Goal: Information Seeking & Learning: Learn about a topic

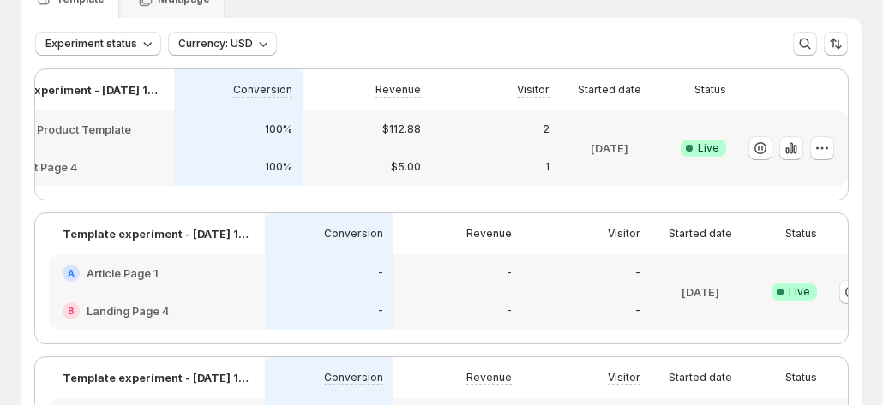
scroll to position [0, 92]
click at [818, 149] on icon "button" at bounding box center [821, 148] width 17 height 17
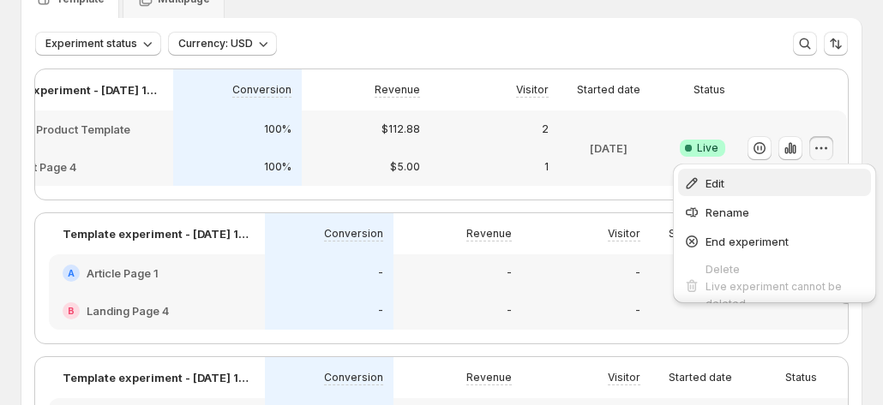
click at [729, 178] on span "Edit" at bounding box center [785, 183] width 160 height 17
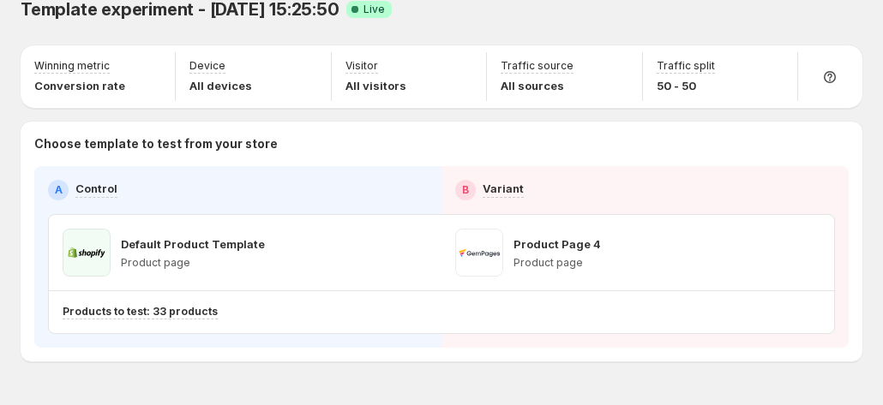
scroll to position [70, 0]
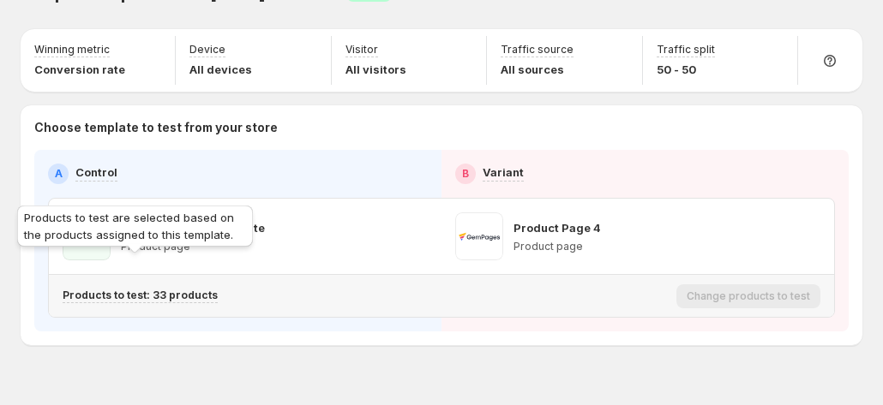
click at [187, 289] on p "Products to test: 33 products" at bounding box center [140, 296] width 155 height 14
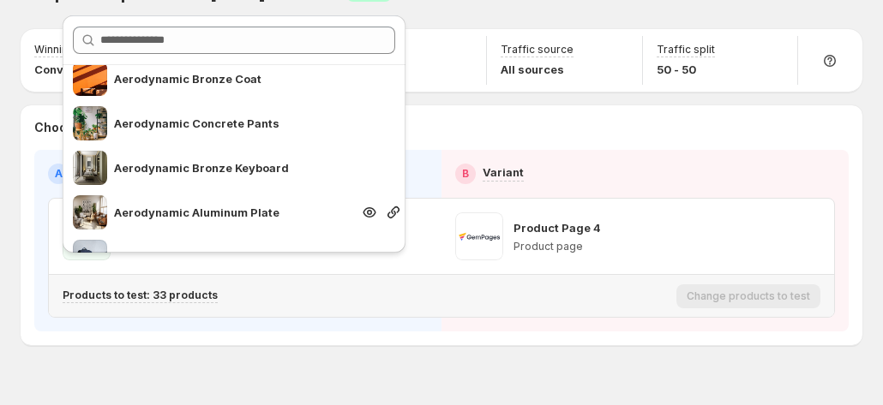
scroll to position [1029, 0]
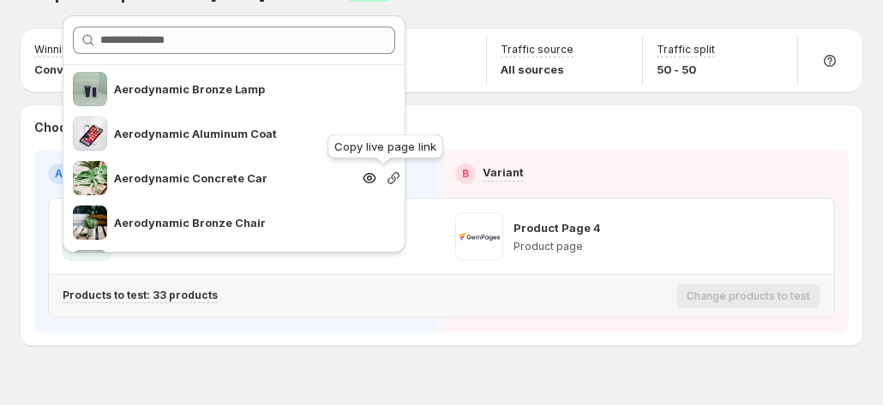
click at [387, 178] on icon "button" at bounding box center [393, 178] width 12 height 12
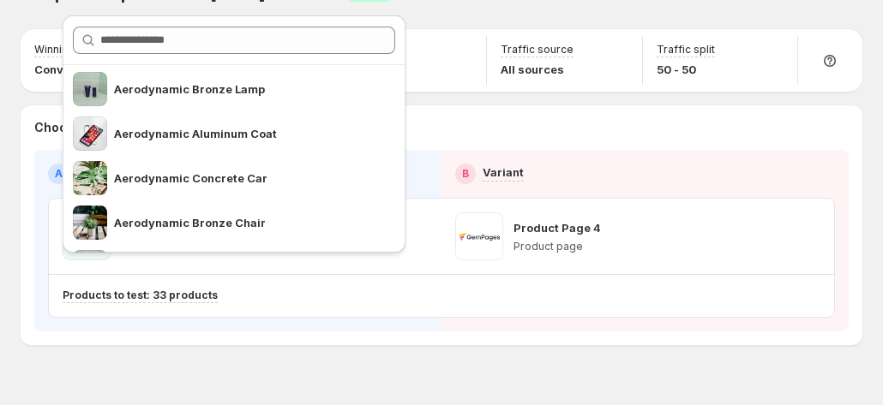
click at [255, 342] on div "Template experiment - [DATE] 15:25:50. This page is ready Template experiment -…" at bounding box center [441, 184] width 883 height 508
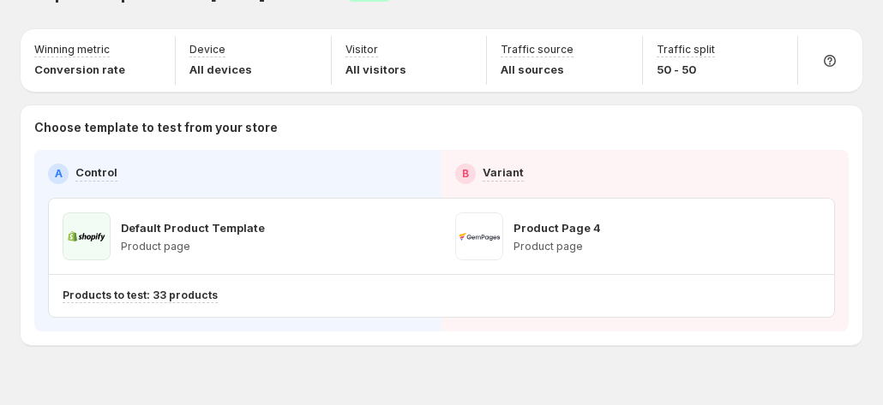
scroll to position [0, 0]
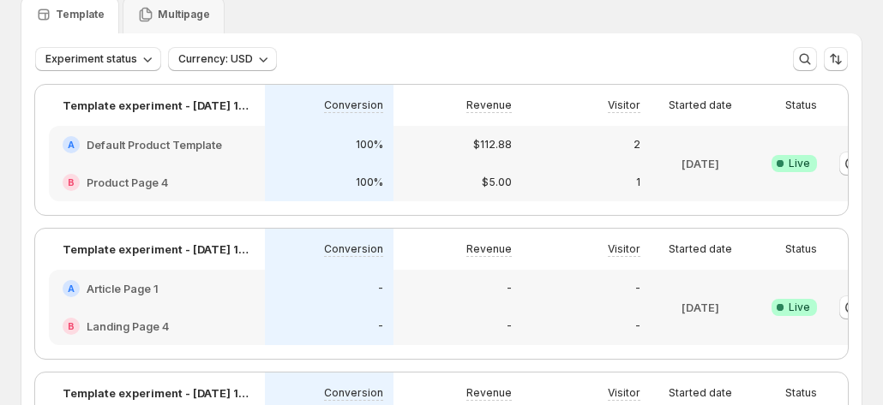
scroll to position [0, 95]
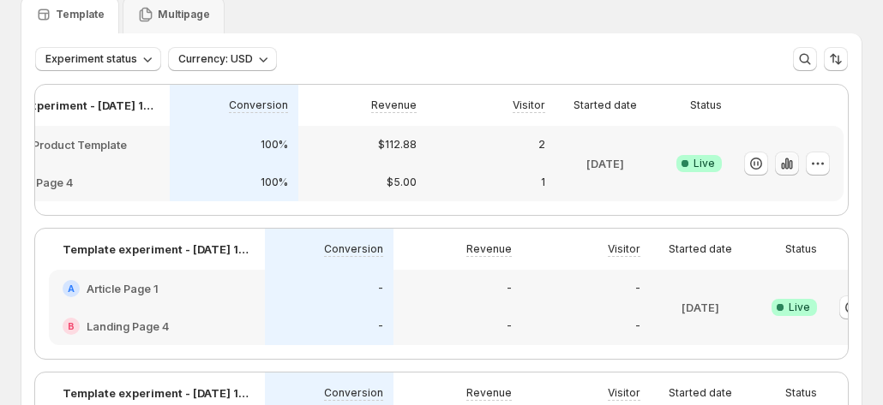
click at [785, 162] on icon "button" at bounding box center [786, 163] width 3 height 11
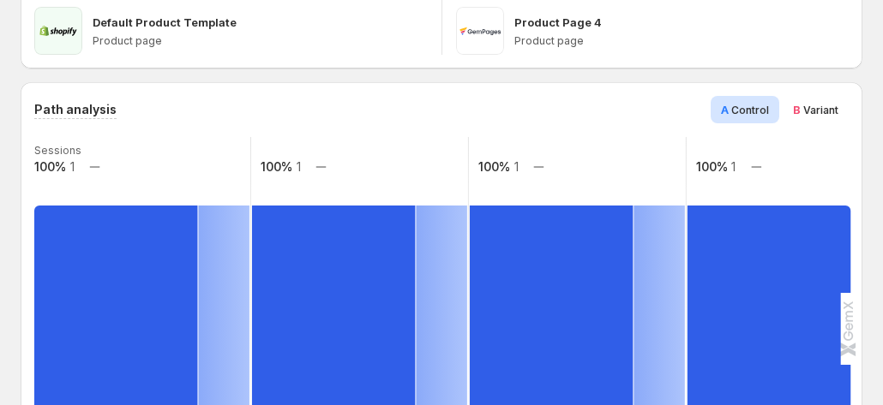
scroll to position [343, 0]
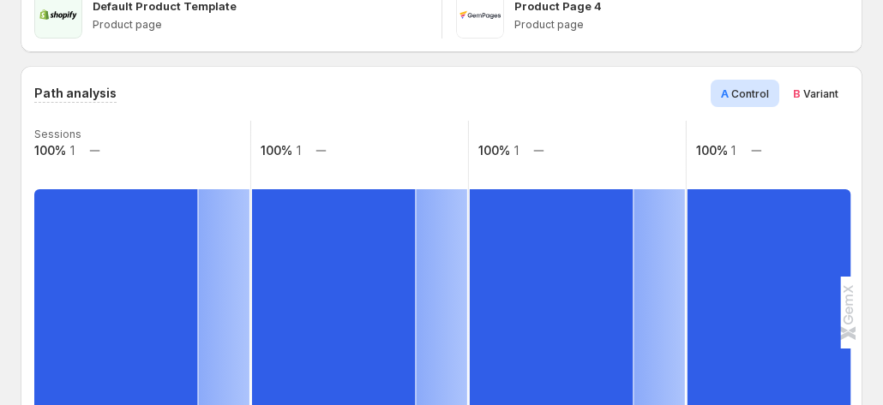
click at [838, 87] on span "Variant" at bounding box center [820, 93] width 35 height 13
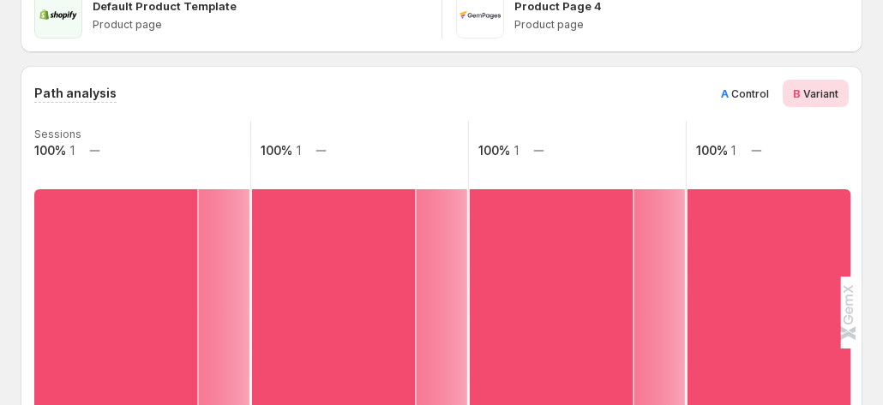
click at [760, 87] on span "Control" at bounding box center [750, 93] width 38 height 13
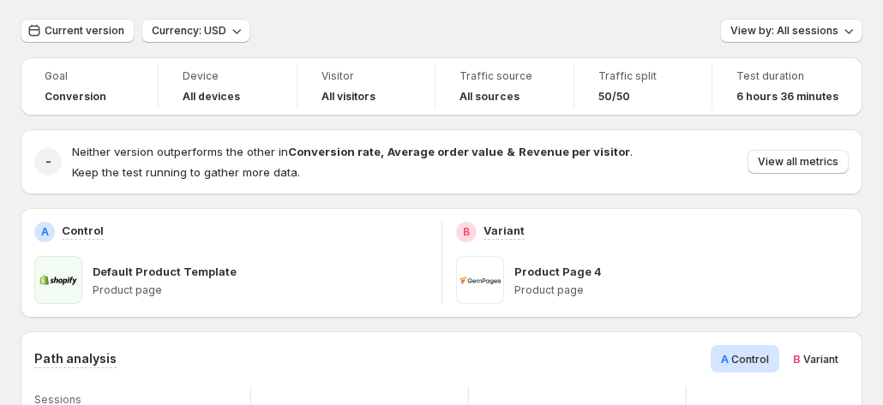
scroll to position [0, 0]
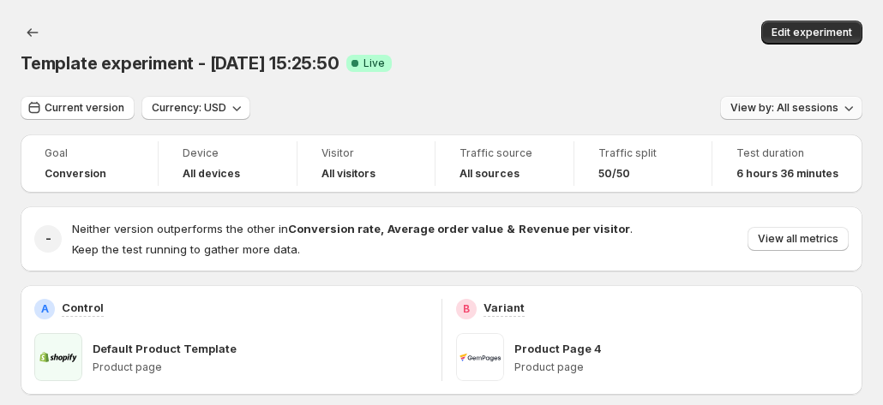
click at [807, 101] on span "View by: All sessions" at bounding box center [784, 108] width 108 height 14
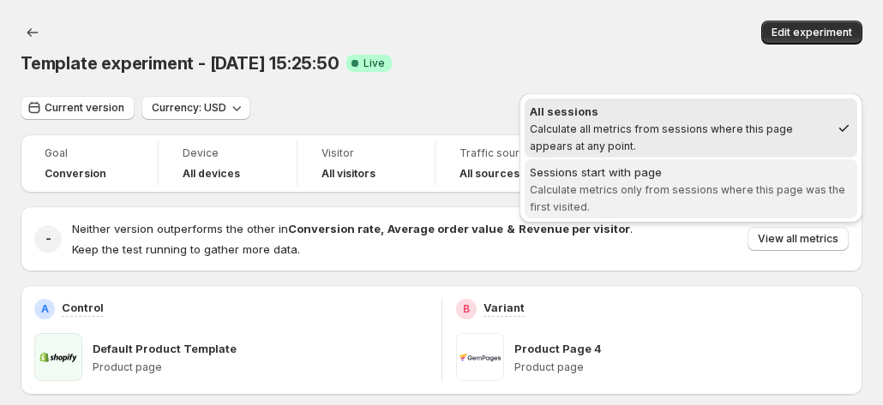
click at [717, 182] on span "Sessions start with page Calculate metrics only from sessions where this page w…" at bounding box center [691, 189] width 322 height 50
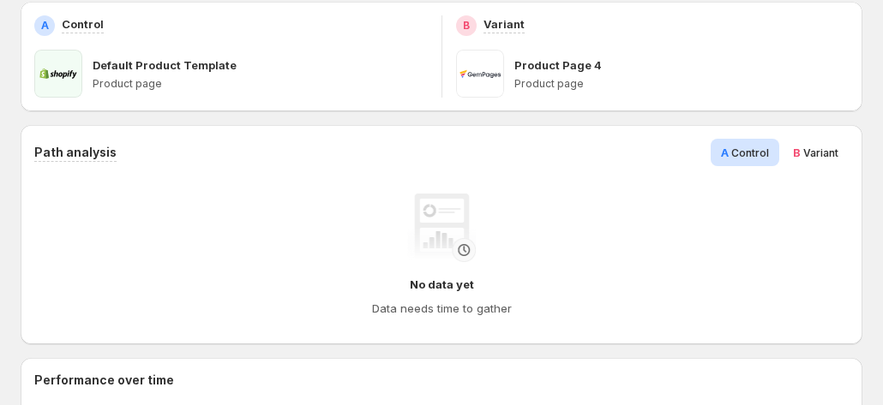
scroll to position [315, 0]
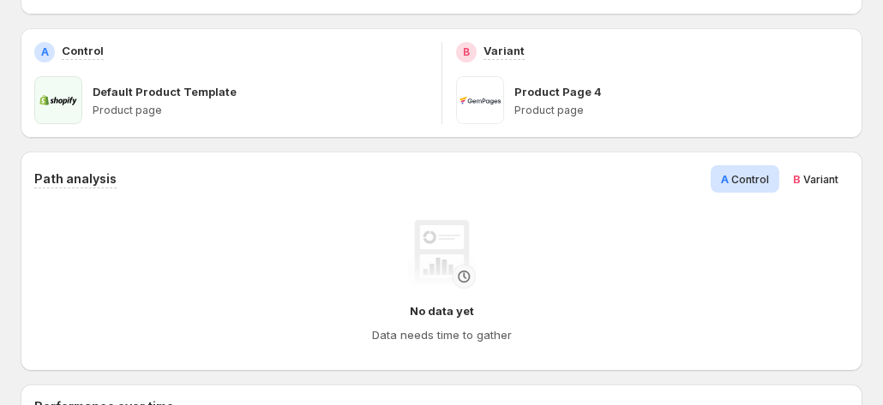
click at [820, 173] on span "Variant" at bounding box center [820, 179] width 35 height 13
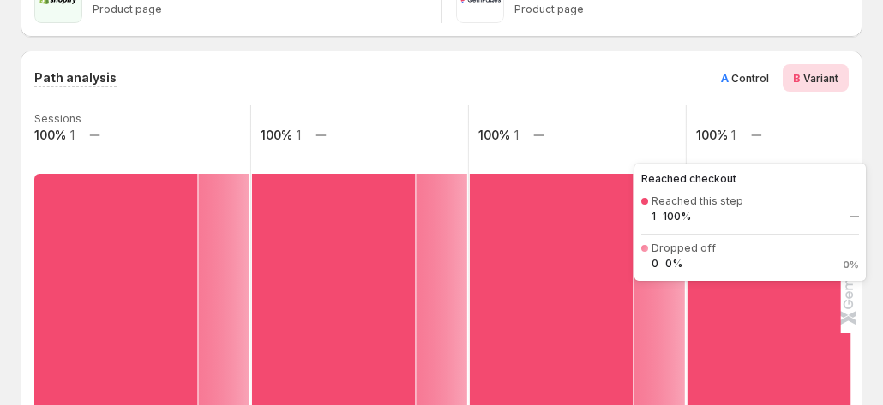
scroll to position [401, 0]
